Goal: Task Accomplishment & Management: Use online tool/utility

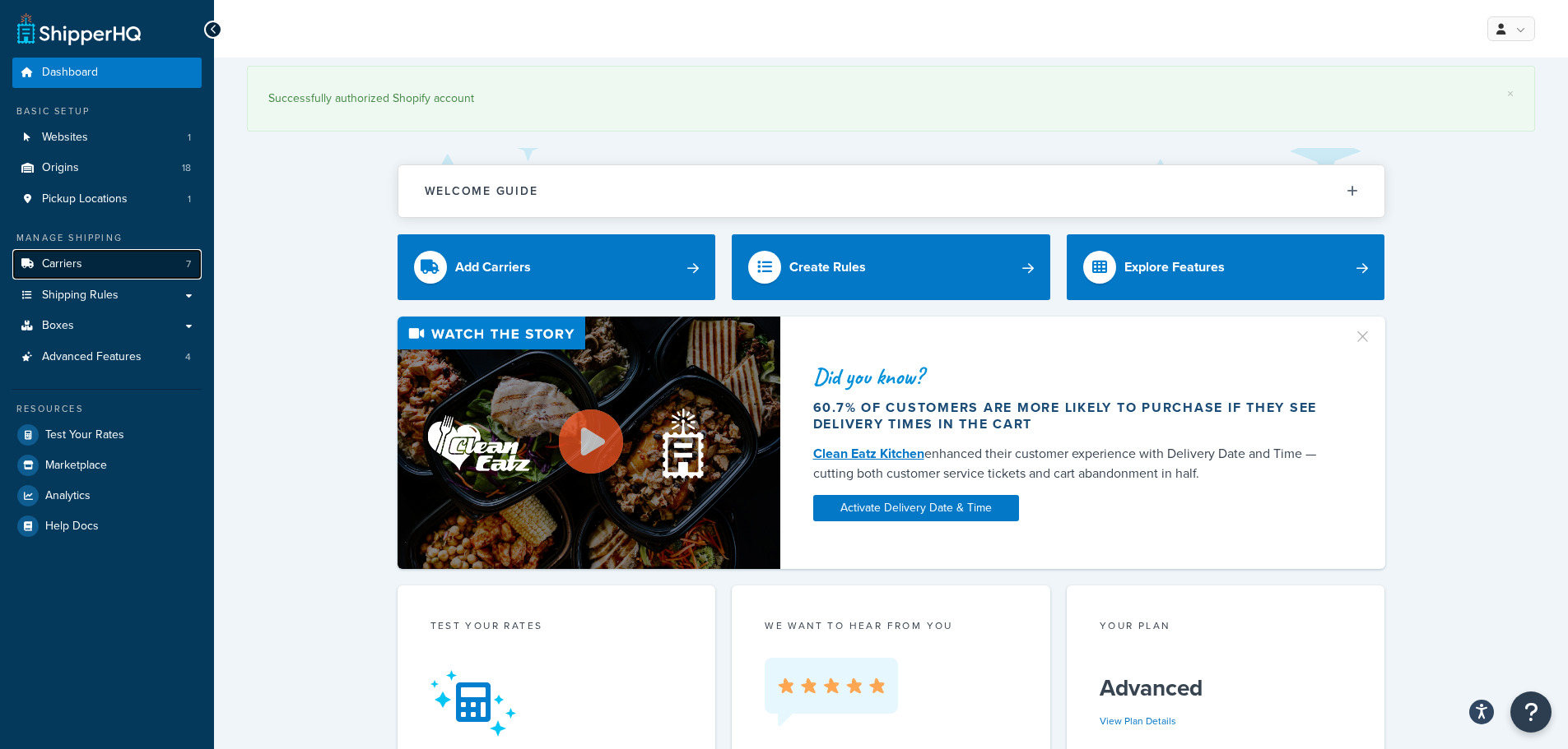
click at [85, 262] on link "Carriers 7" at bounding box center [107, 264] width 189 height 30
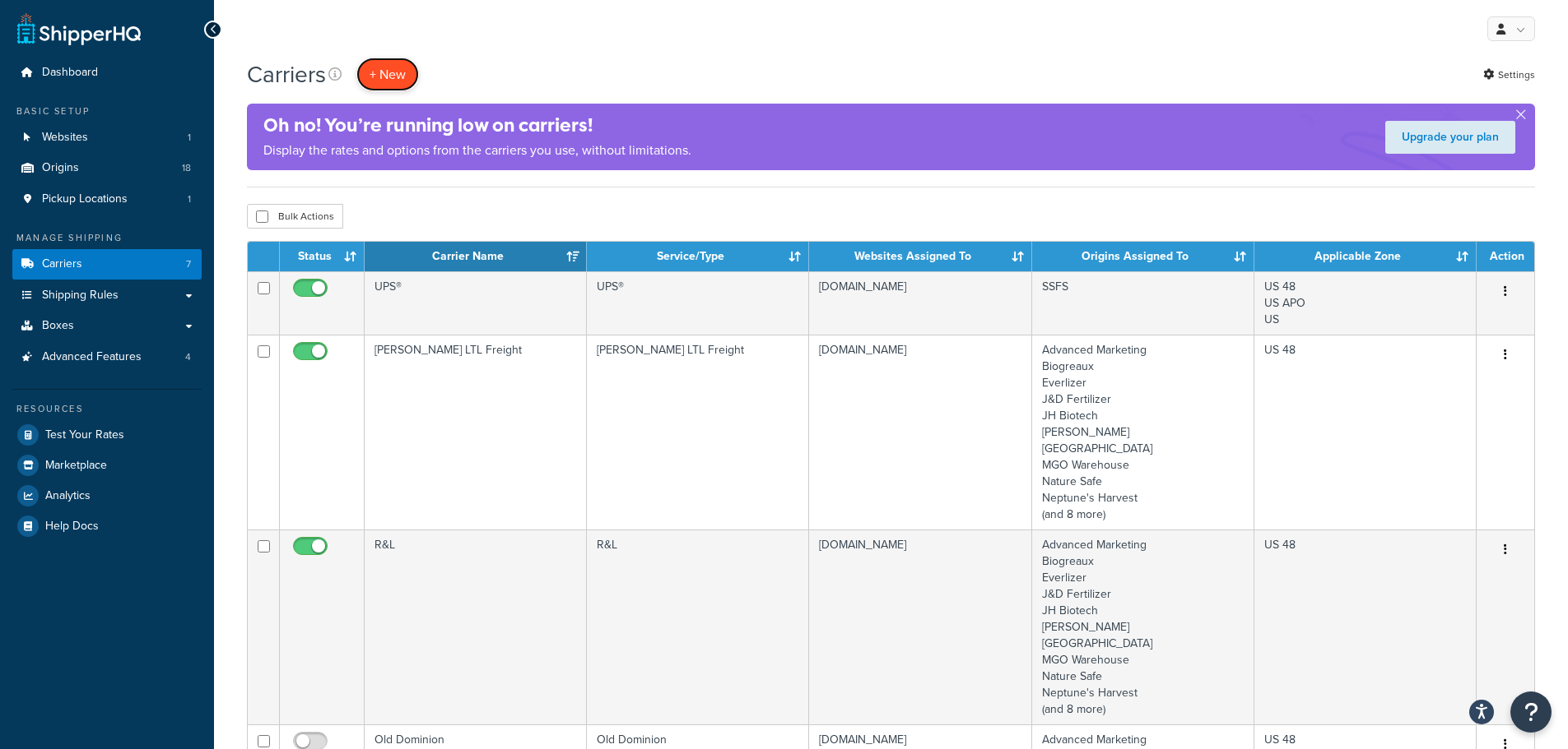
click at [383, 62] on button "+ New" at bounding box center [387, 74] width 62 height 34
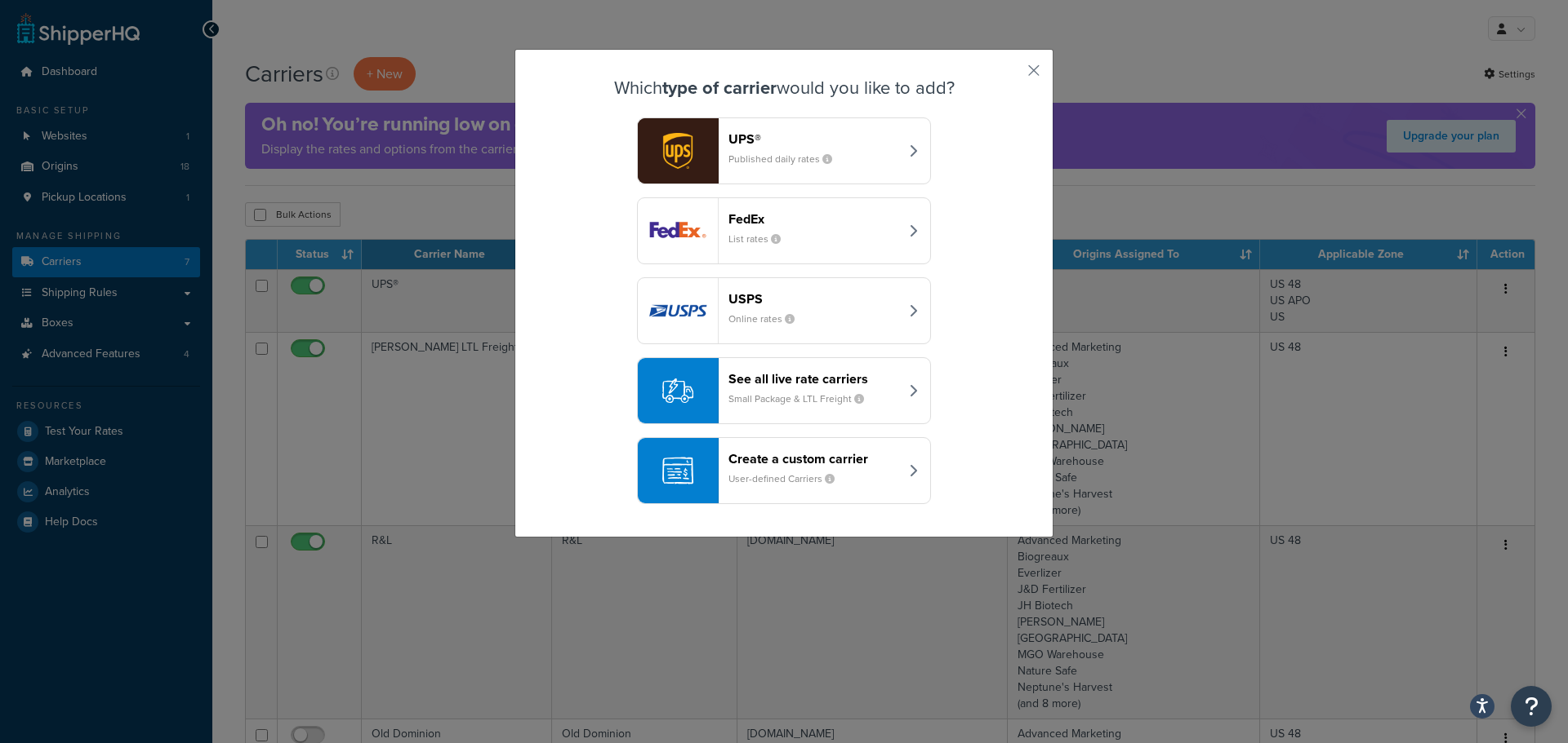
click at [777, 390] on div "See all live rate carriers Small Package & LTL Freight" at bounding box center [813, 391] width 171 height 40
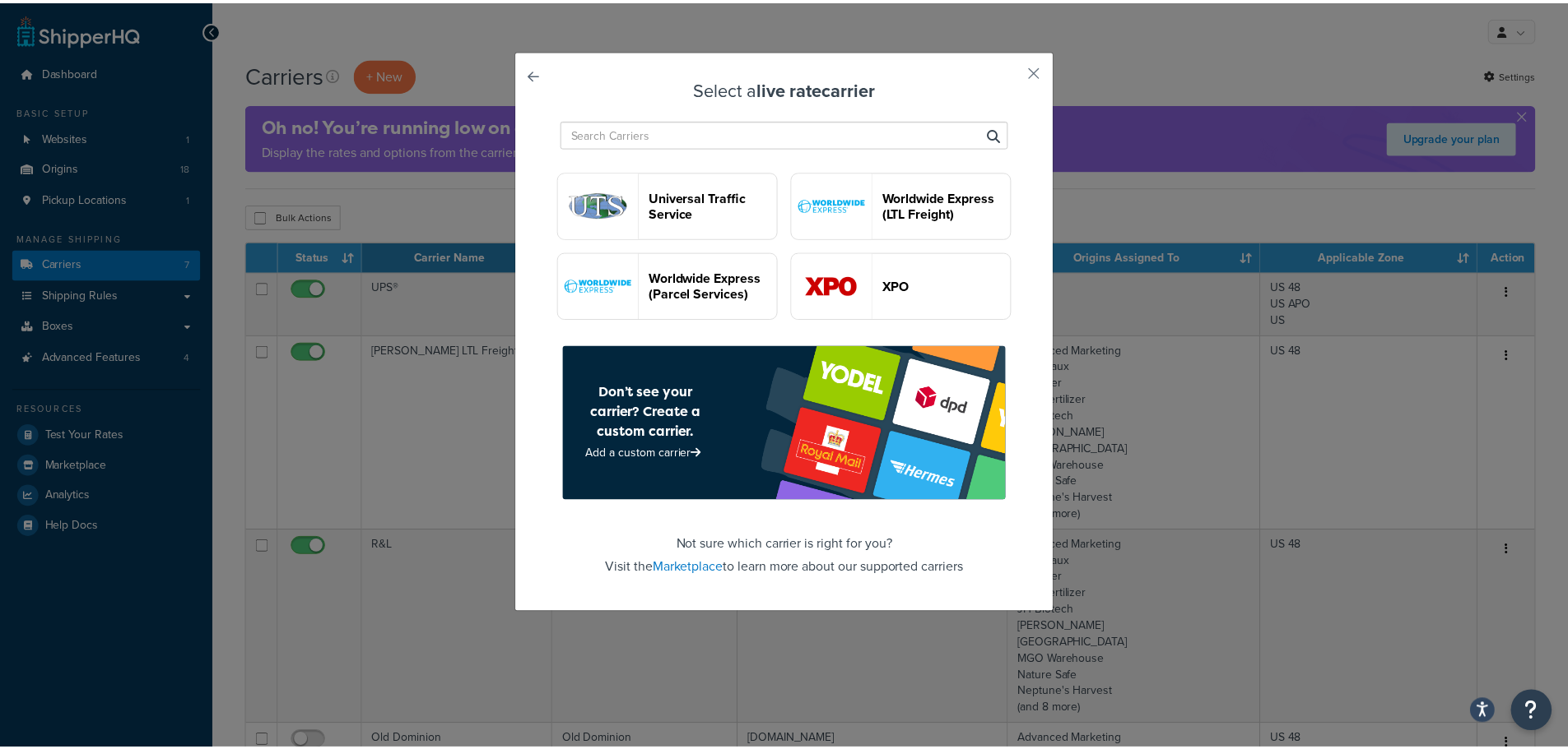
scroll to position [3517, 0]
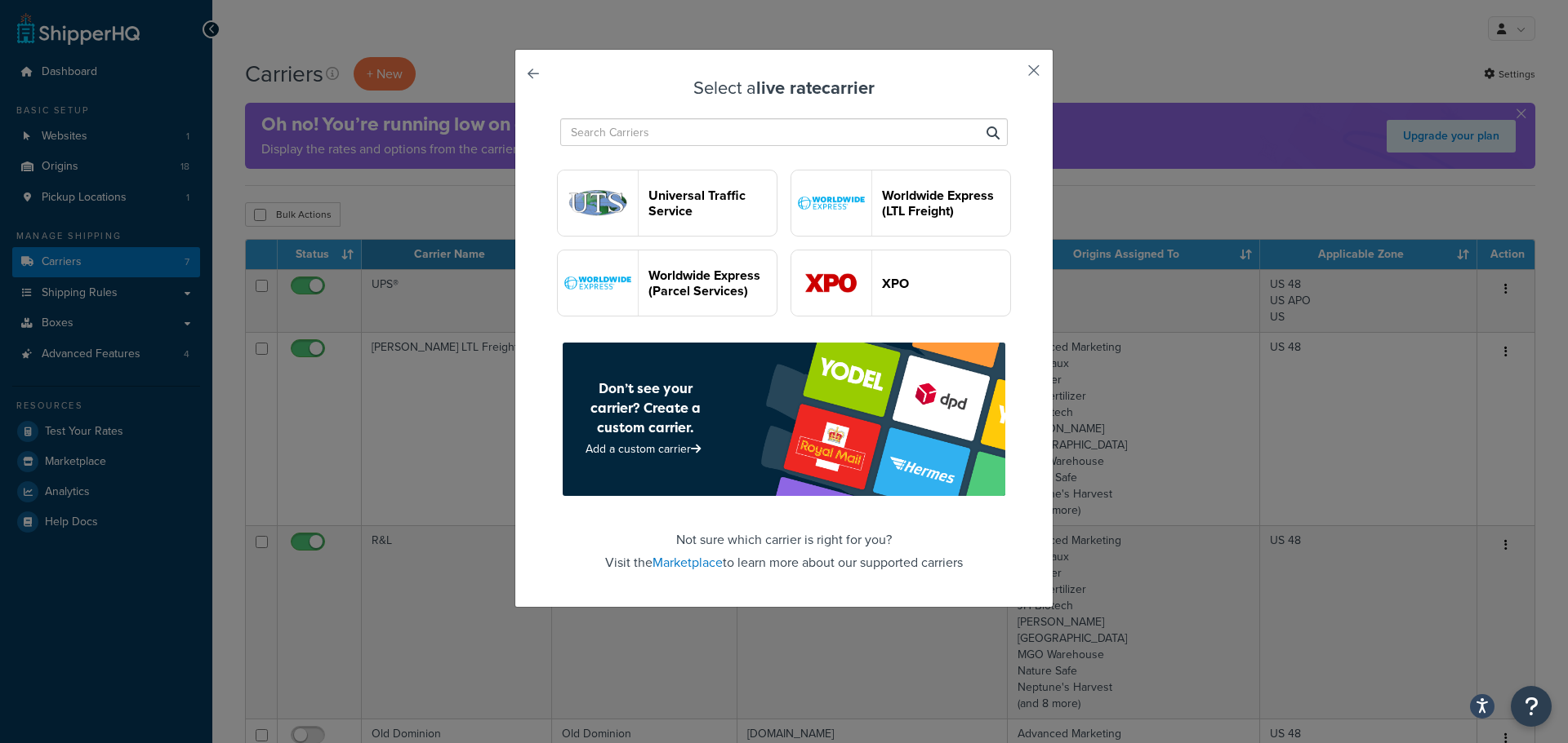
click at [1012, 74] on button "button" at bounding box center [1009, 76] width 4 height 4
